Goal: Information Seeking & Learning: Compare options

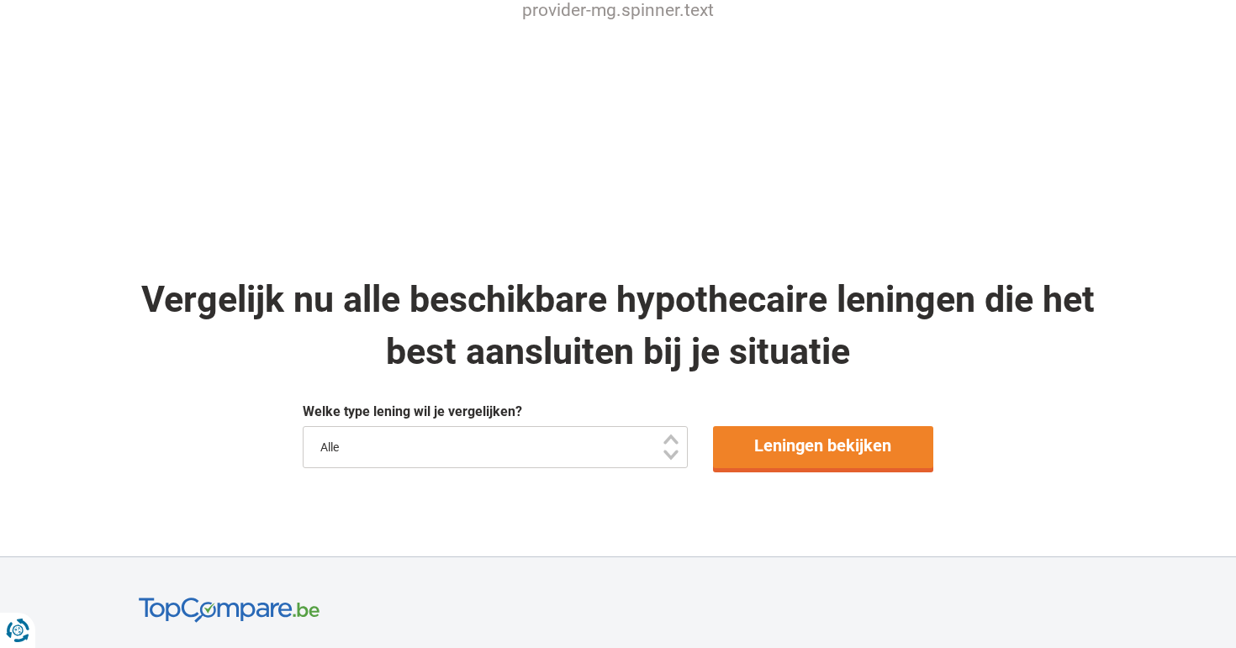
scroll to position [925, 0]
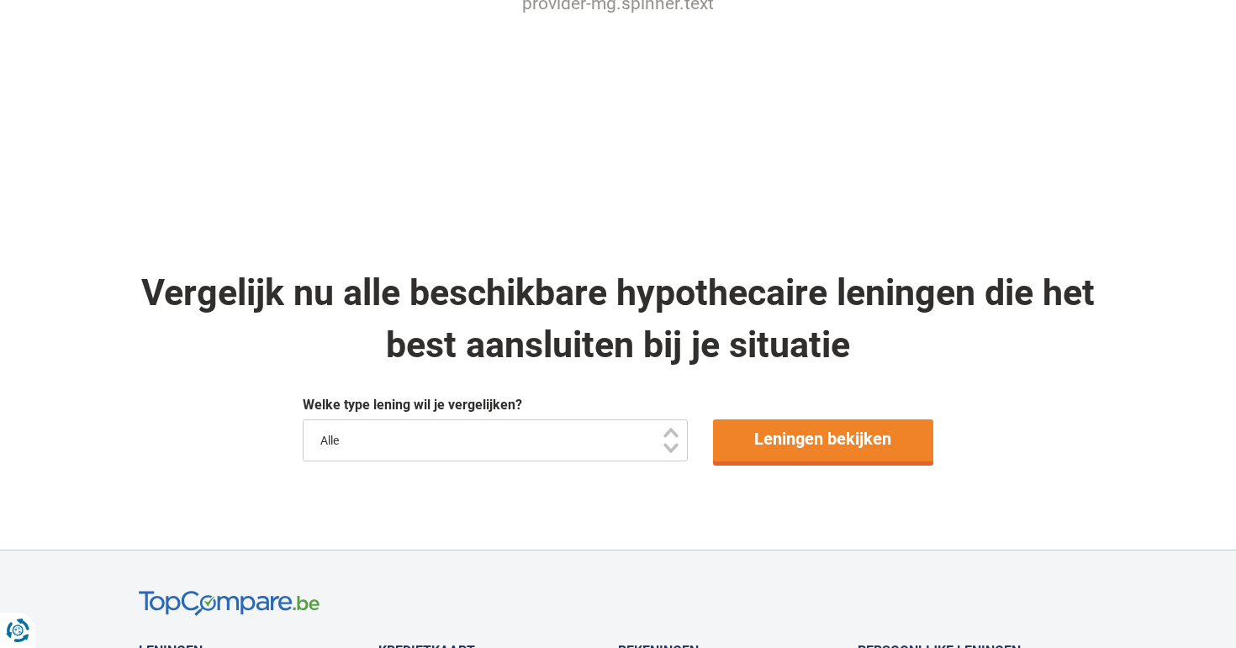
click at [588, 420] on select "Alle" at bounding box center [495, 441] width 385 height 42
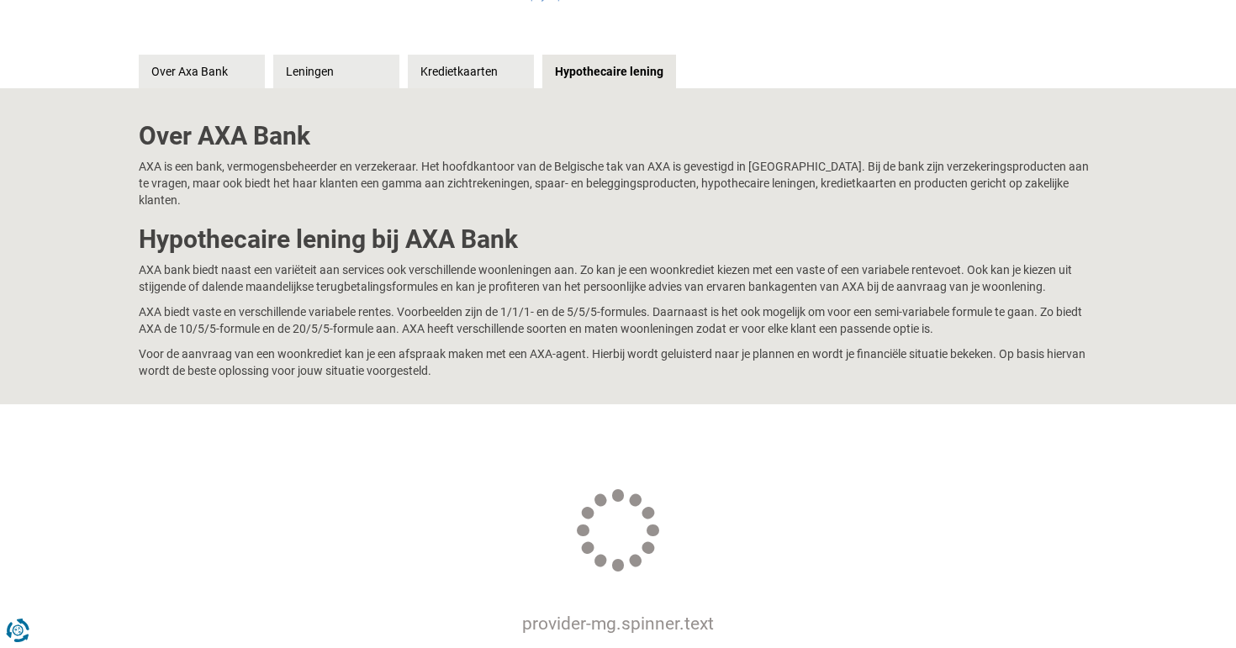
scroll to position [0, 0]
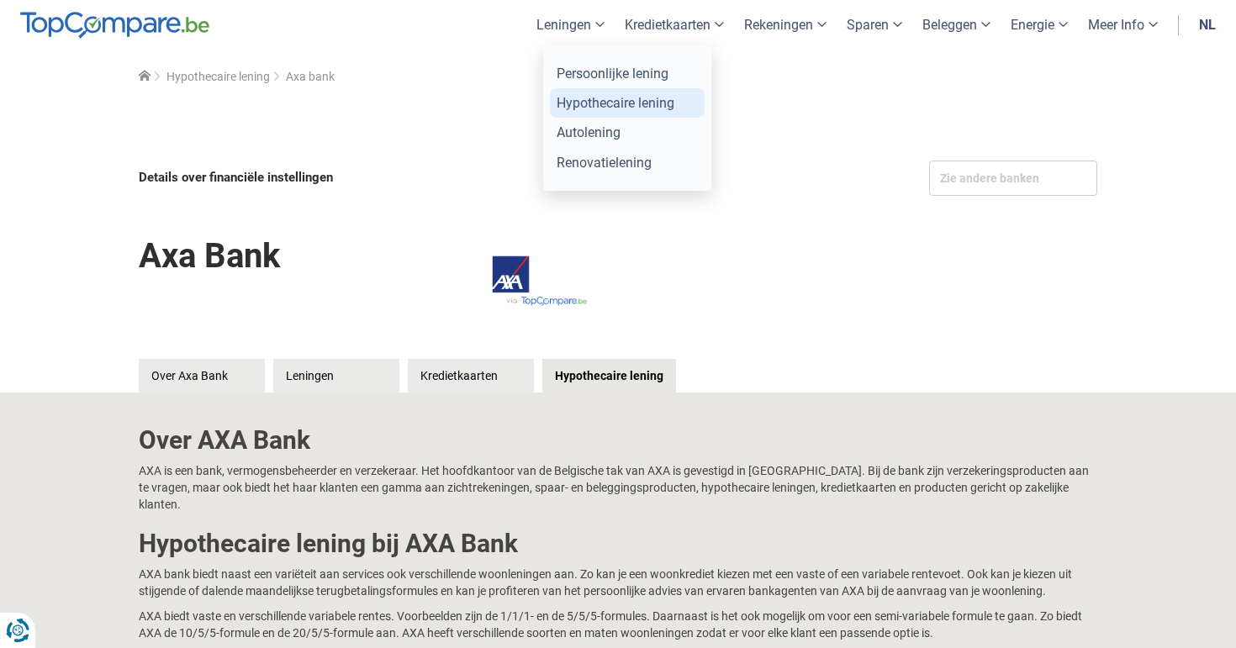
click at [613, 106] on link "Hypothecaire lening" at bounding box center [627, 102] width 155 height 29
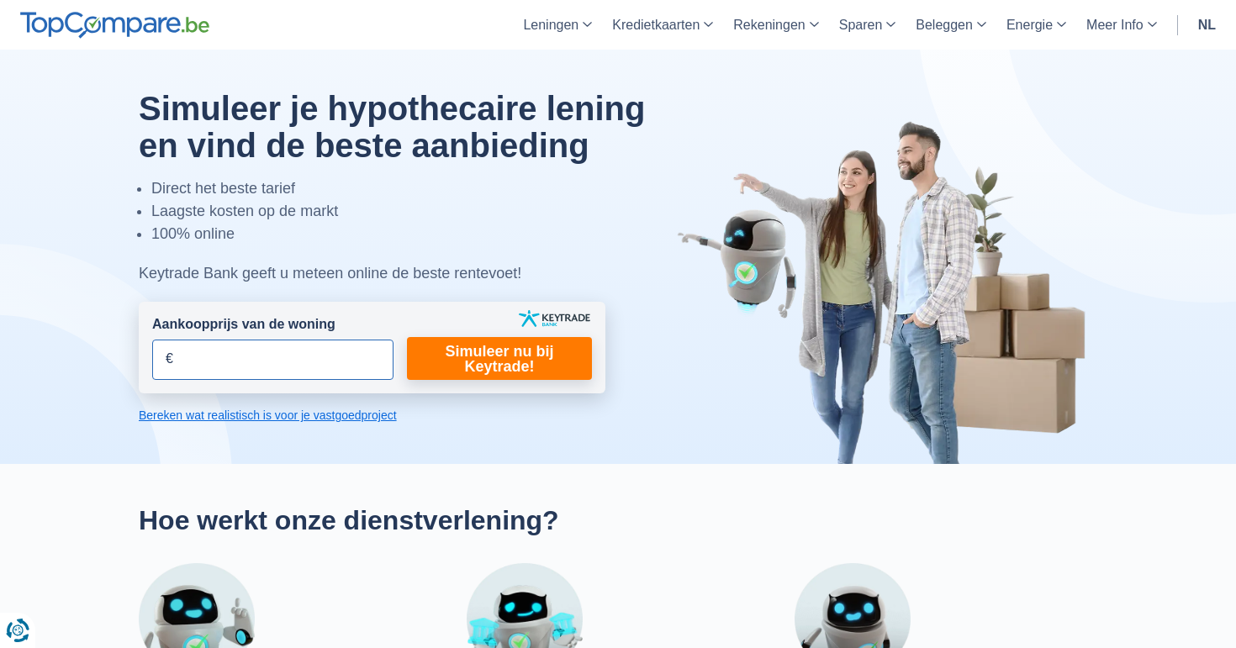
click at [296, 370] on input "Aankoopprijs van de woning" at bounding box center [272, 360] width 241 height 40
type input "125.000"
click at [515, 348] on link "Simuleer nu bij Keytrade!" at bounding box center [499, 358] width 185 height 43
click at [527, 356] on link "Simuleer nu bij Keytrade!" at bounding box center [499, 358] width 185 height 43
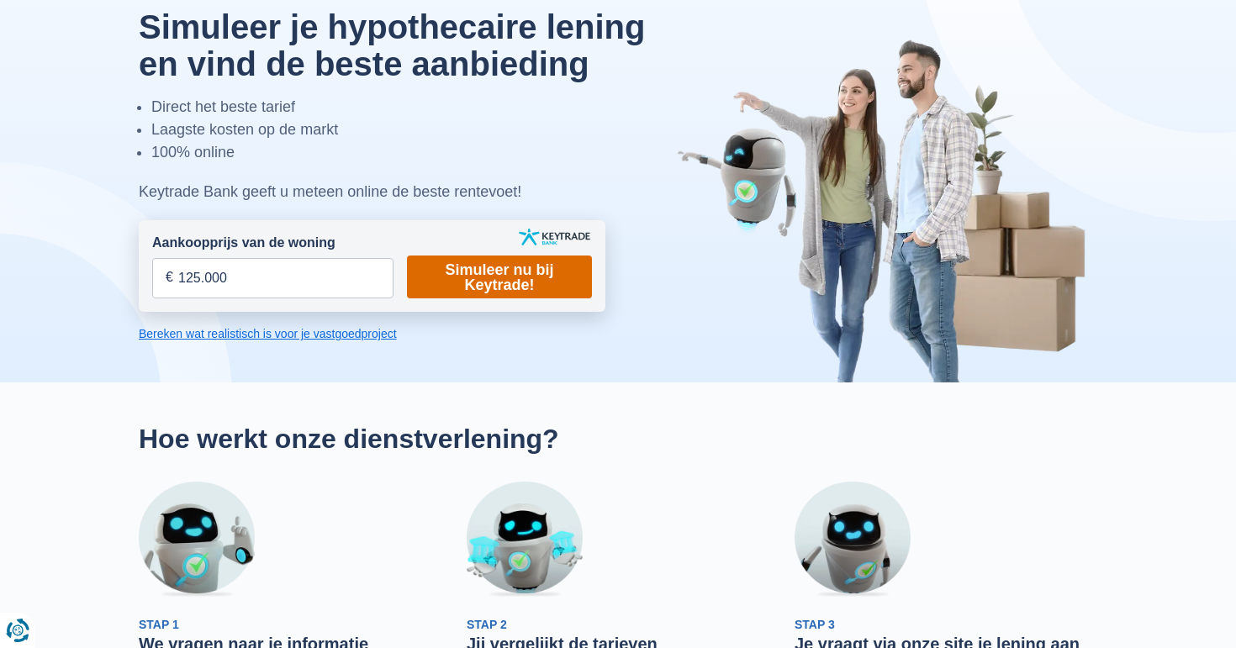
scroll to position [91, 0]
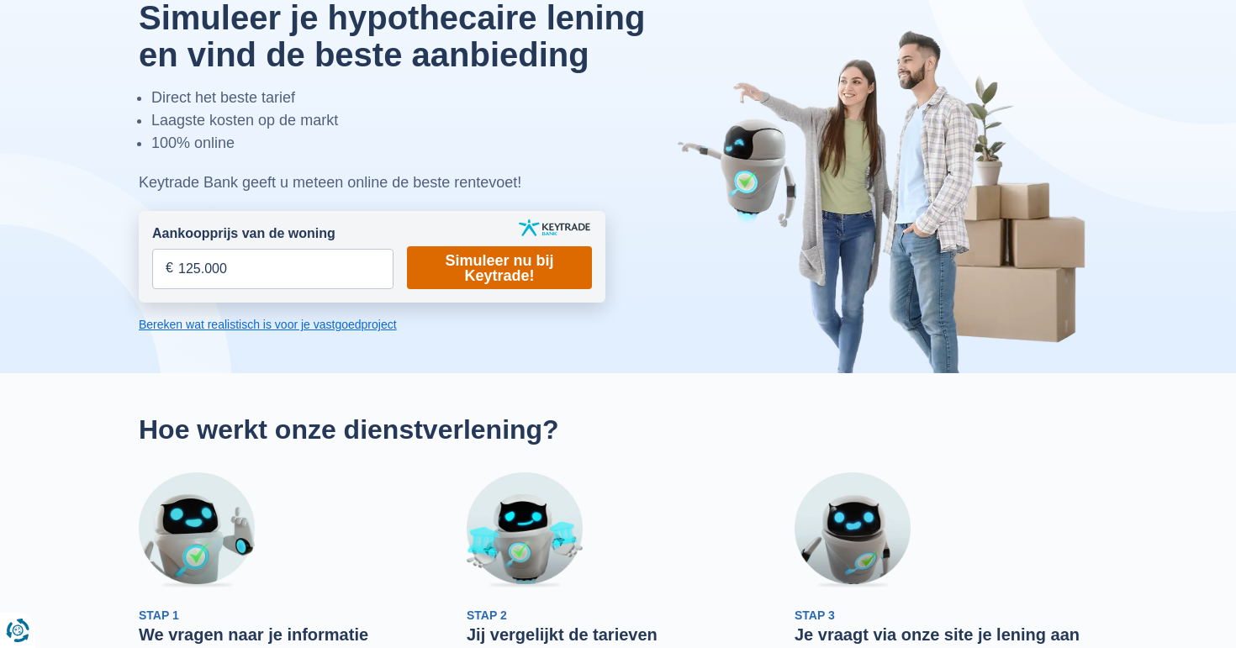
click at [470, 261] on link "Simuleer nu bij Keytrade!" at bounding box center [499, 267] width 185 height 43
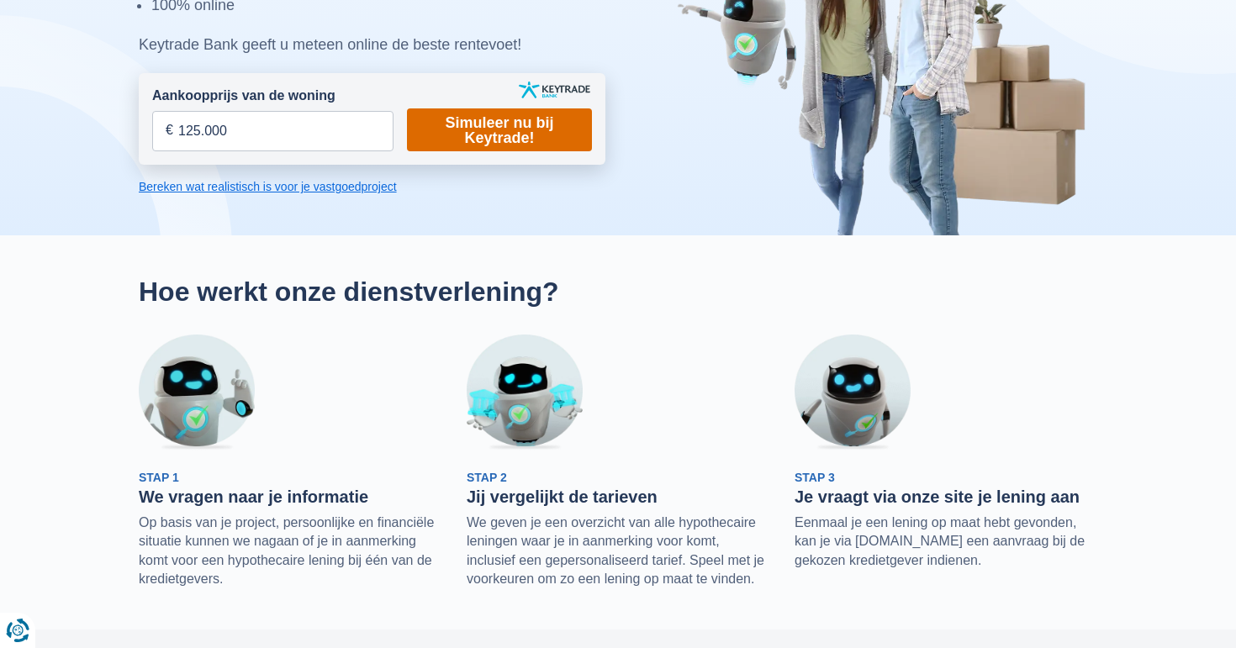
scroll to position [0, 0]
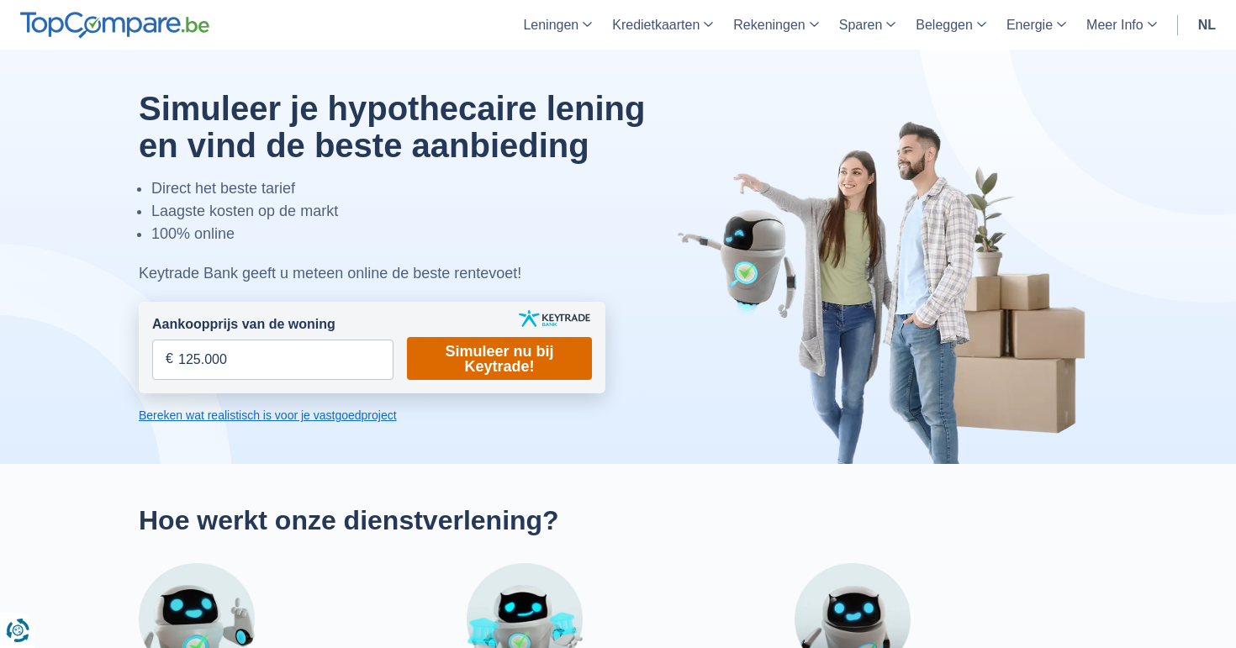
click at [472, 353] on link "Simuleer nu bij Keytrade!" at bounding box center [499, 358] width 185 height 43
click at [377, 413] on link "Bereken wat realistisch is voor je vastgoedproject" at bounding box center [372, 415] width 467 height 17
click at [496, 361] on link "Simuleer nu bij Keytrade!" at bounding box center [499, 358] width 185 height 43
click at [306, 356] on input "125.000" at bounding box center [272, 360] width 241 height 40
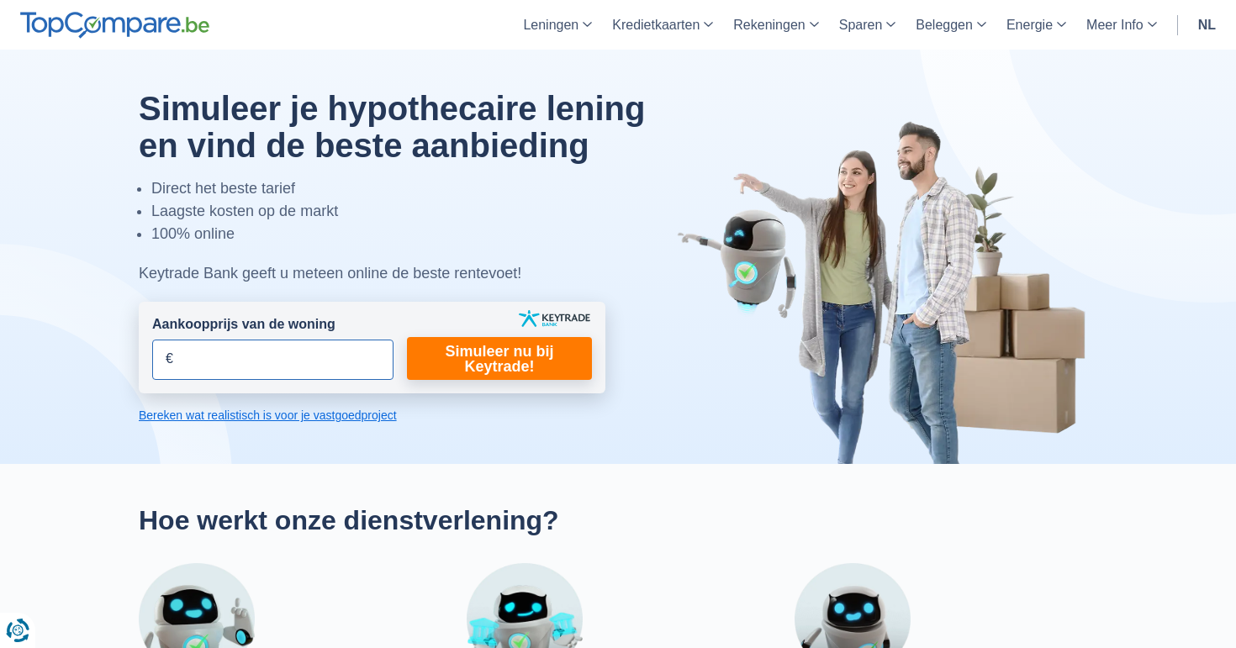
click at [303, 360] on input "Aankoopprijs van de woning" at bounding box center [272, 360] width 241 height 40
type input "125.000"
click at [455, 363] on link "Simuleer nu bij Keytrade!" at bounding box center [499, 358] width 185 height 43
